Goal: Transaction & Acquisition: Purchase product/service

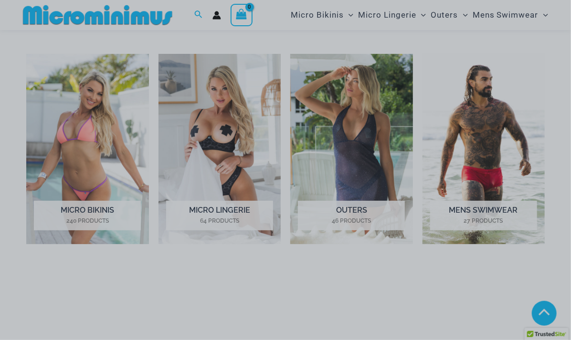
scroll to position [363, 0]
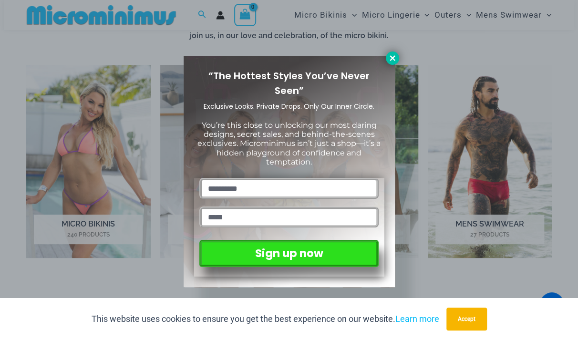
click at [396, 63] on button at bounding box center [392, 58] width 13 height 13
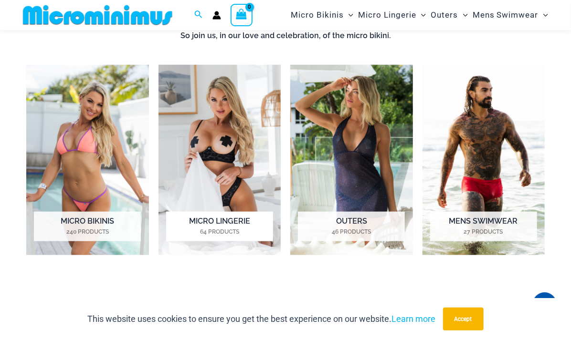
click at [233, 140] on img "Visit product category Micro Lingerie" at bounding box center [219, 160] width 123 height 190
click at [61, 114] on img "Visit product category Micro Bikinis" at bounding box center [87, 160] width 123 height 190
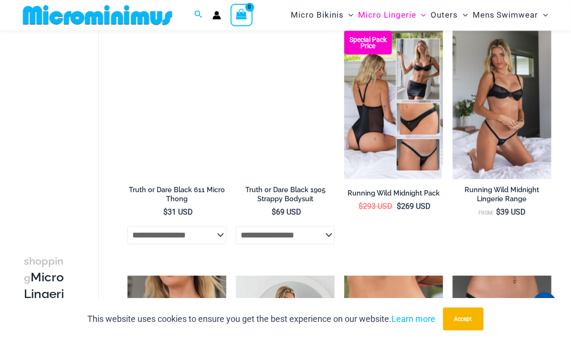
scroll to position [857, 0]
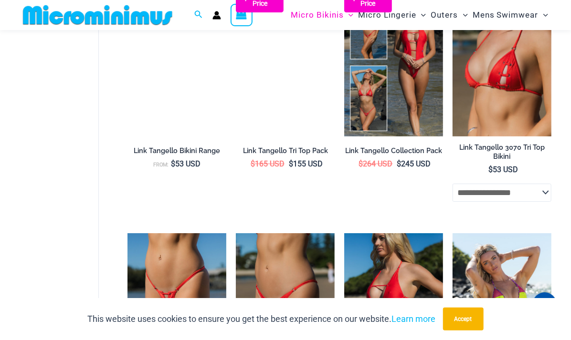
scroll to position [1328, 0]
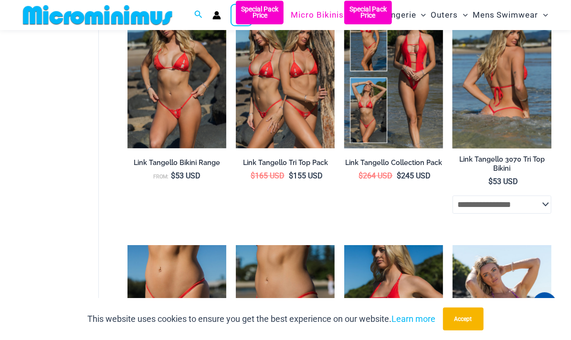
click at [493, 69] on img at bounding box center [501, 74] width 99 height 148
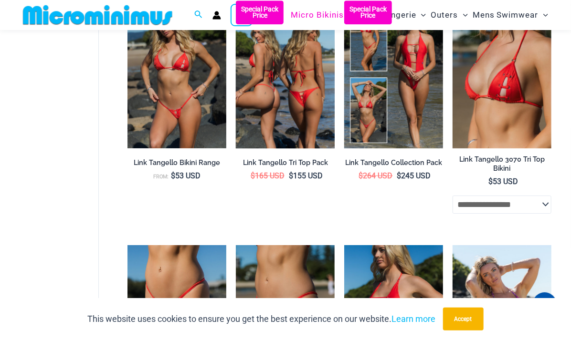
scroll to position [1336, 0]
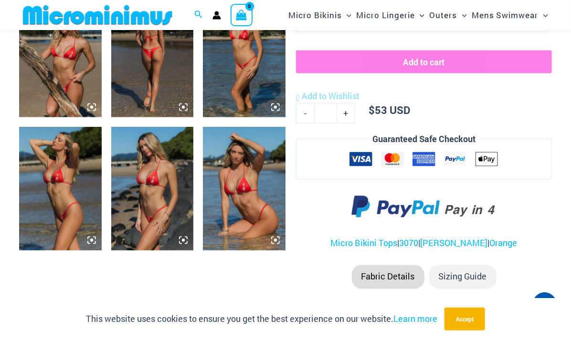
scroll to position [612, 0]
